Goal: Find specific page/section: Find specific page/section

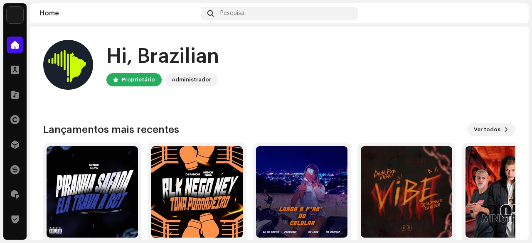
scroll to position [42, 0]
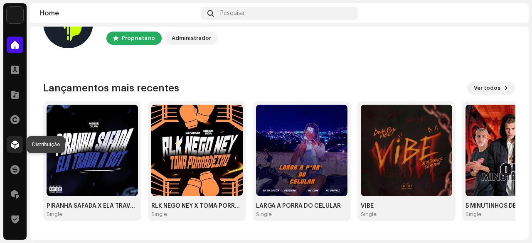
click at [10, 143] on div at bounding box center [15, 144] width 17 height 17
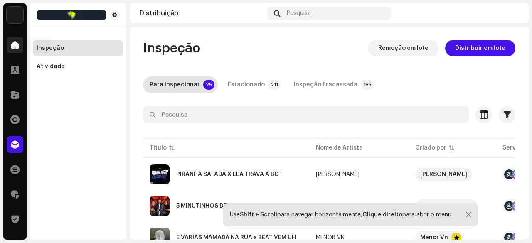
click at [8, 48] on div at bounding box center [15, 45] width 17 height 17
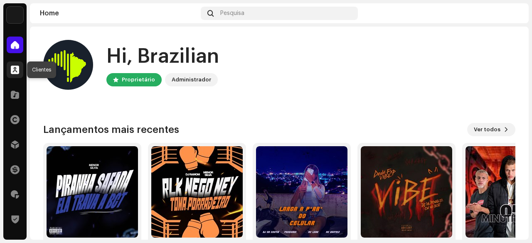
click at [15, 73] on span at bounding box center [15, 69] width 8 height 7
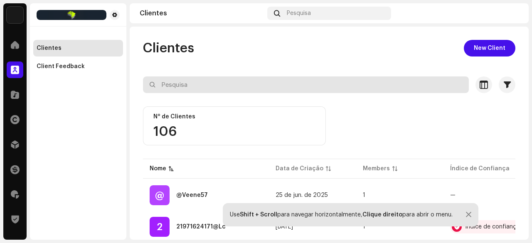
click at [176, 87] on input "text" at bounding box center [306, 84] width 326 height 17
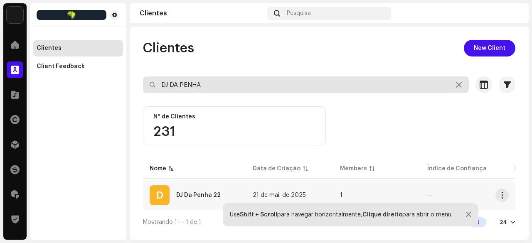
type input "DJ DA PENHA"
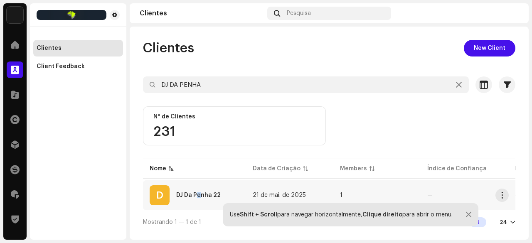
click at [198, 191] on div "D DJ Da Penha 22" at bounding box center [194, 195] width 90 height 20
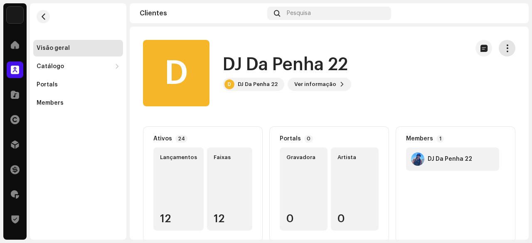
click at [503, 48] on span "button" at bounding box center [507, 48] width 8 height 7
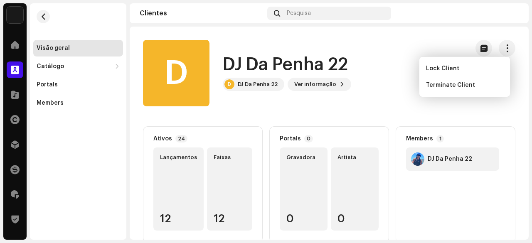
click at [318, 106] on div "D DJ Da Penha 22 D DJ Da Penha 22 Ver informação" at bounding box center [302, 73] width 319 height 66
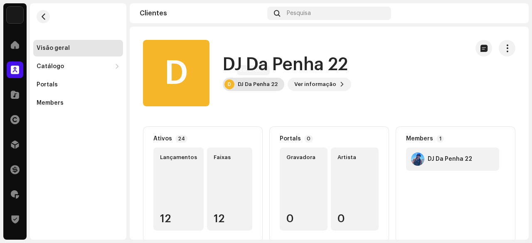
click at [252, 84] on div "DJ Da Penha 22" at bounding box center [258, 84] width 40 height 7
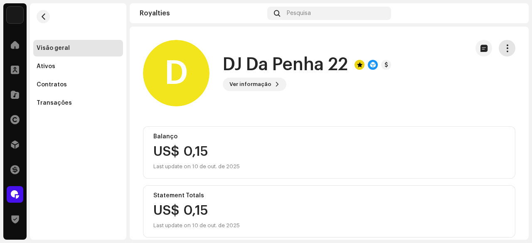
click at [506, 48] on button "button" at bounding box center [506, 48] width 17 height 17
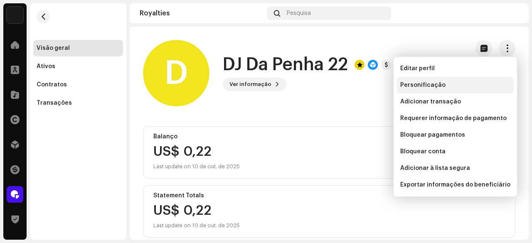
click at [417, 86] on span "Personificação" at bounding box center [422, 85] width 45 height 7
